Goal: Transaction & Acquisition: Purchase product/service

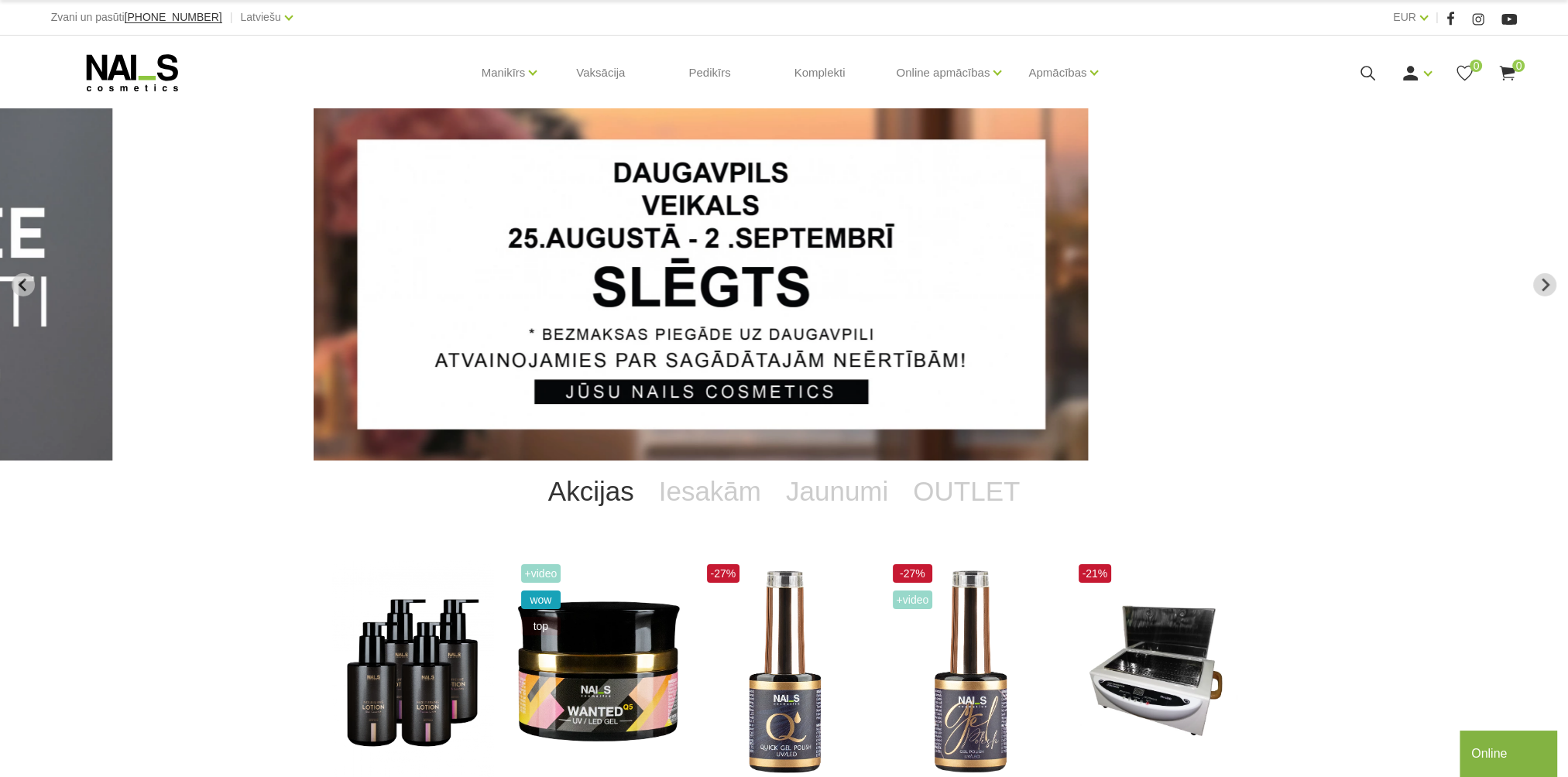
click at [1359, 80] on icon at bounding box center [1368, 73] width 20 height 20
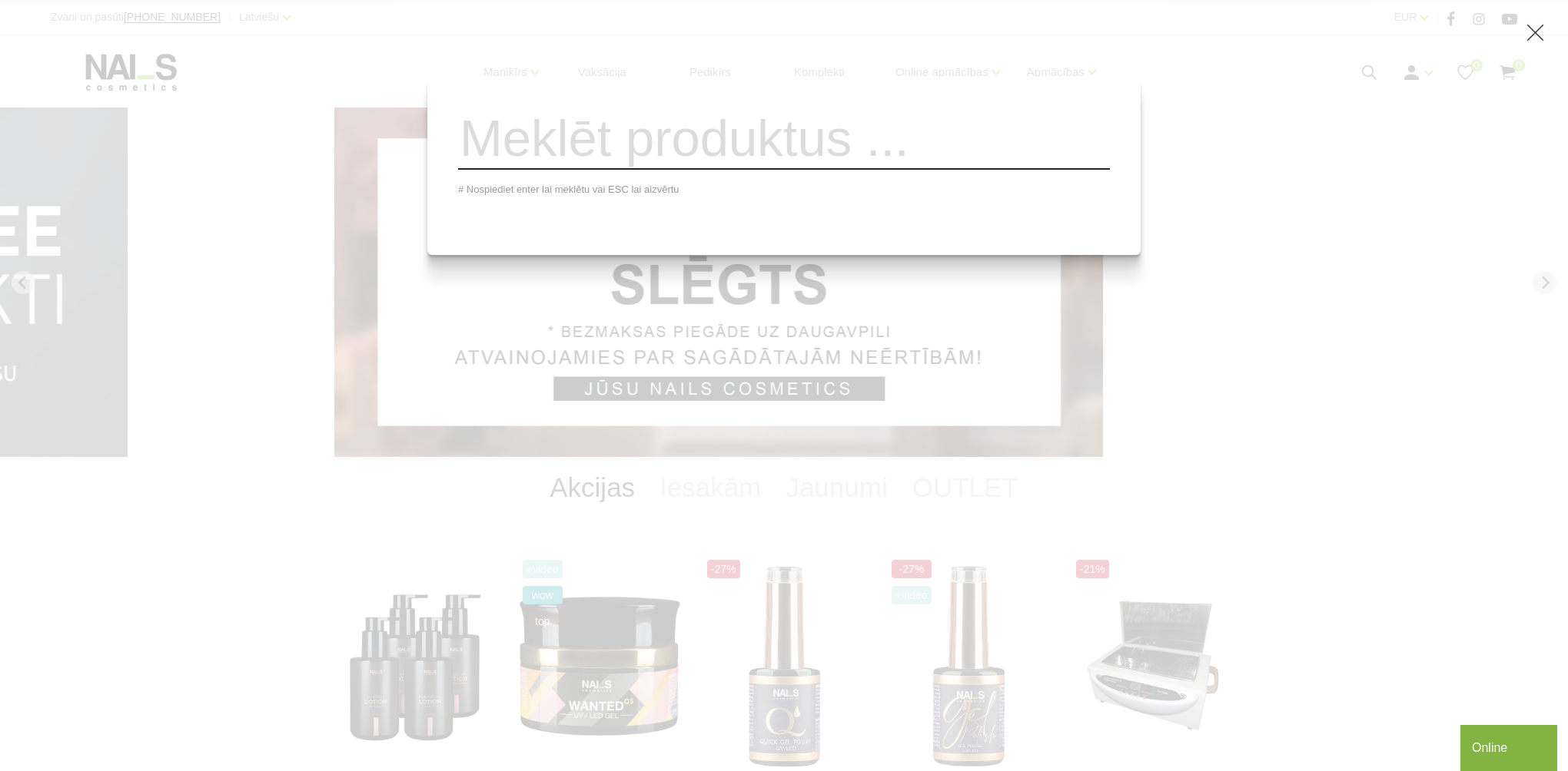
click at [1356, 69] on div "Ienākt Reģistrēties 0 0" at bounding box center [1370, 72] width 293 height 19
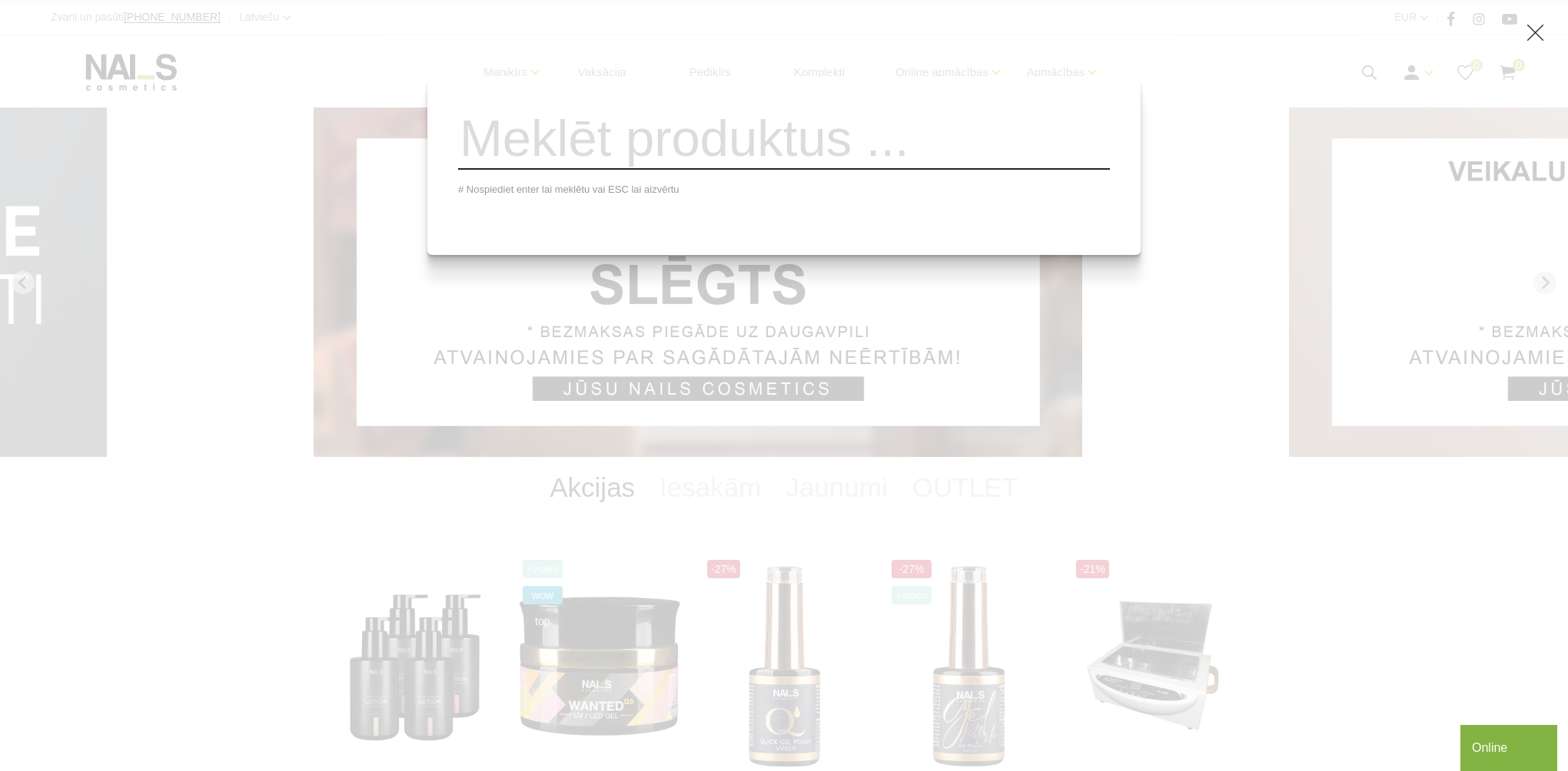
click at [897, 156] on input "search" at bounding box center [783, 139] width 652 height 62
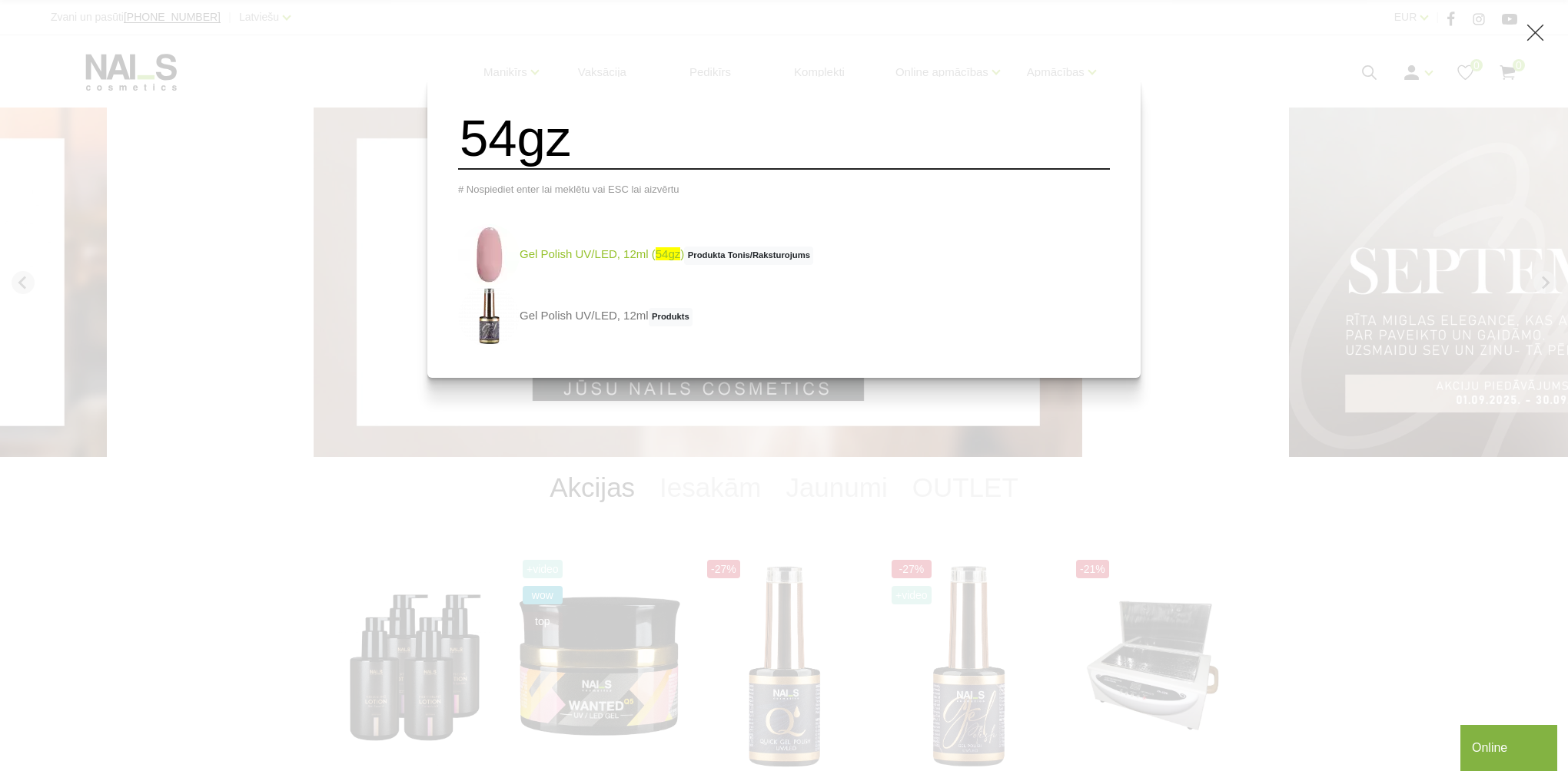
type input "54gz"
click at [669, 258] on link "Gel Polish UV/LED, 12ml ( 54gz ) Produkta Tonis/Raksturojums" at bounding box center [635, 254] width 355 height 62
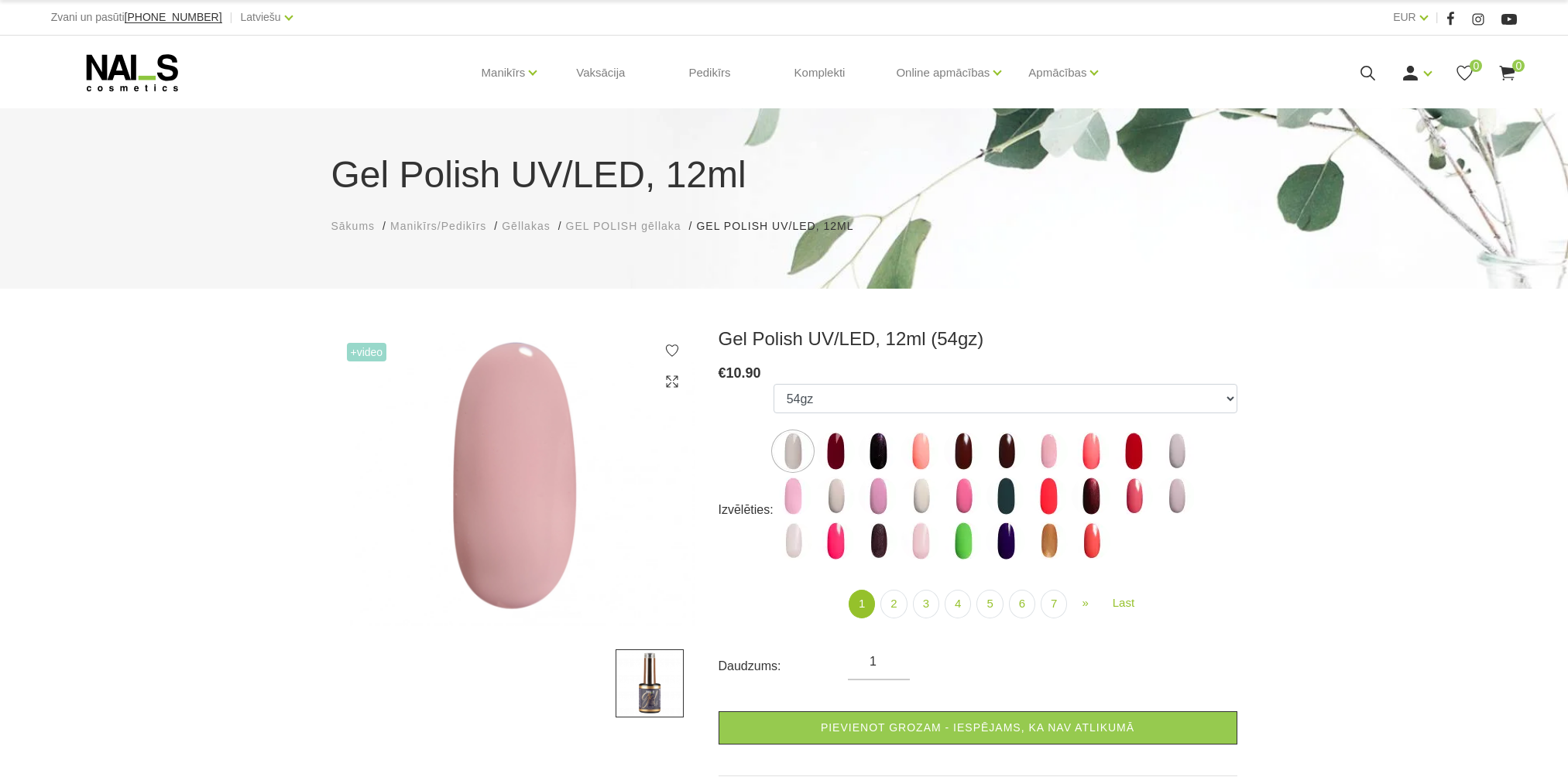
select select "4105"
